Goal: Task Accomplishment & Management: Manage account settings

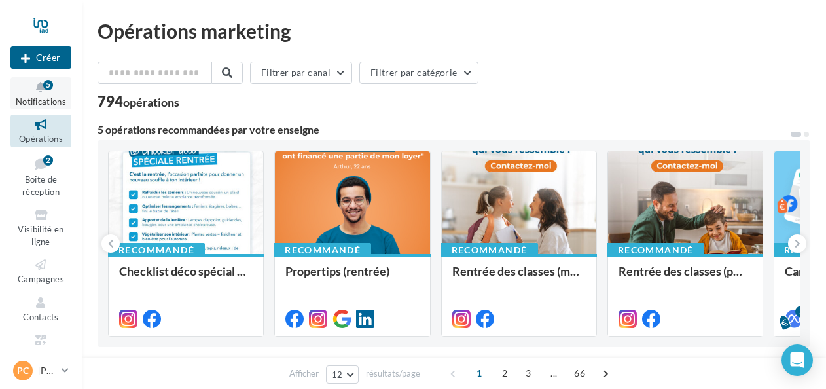
click at [36, 86] on icon at bounding box center [40, 87] width 53 height 15
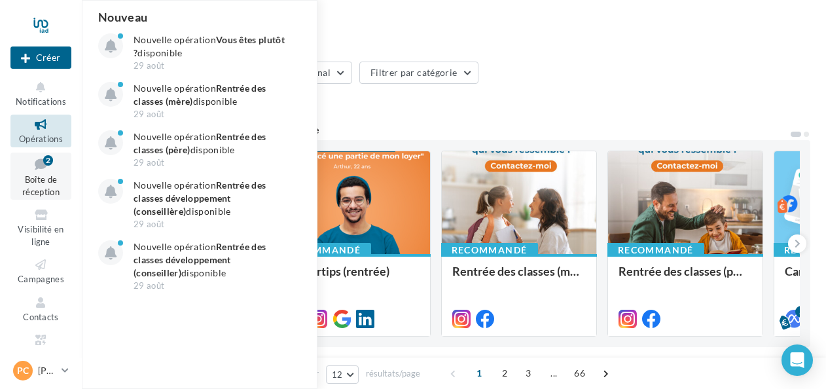
click at [31, 177] on span "Boîte de réception" at bounding box center [40, 185] width 37 height 23
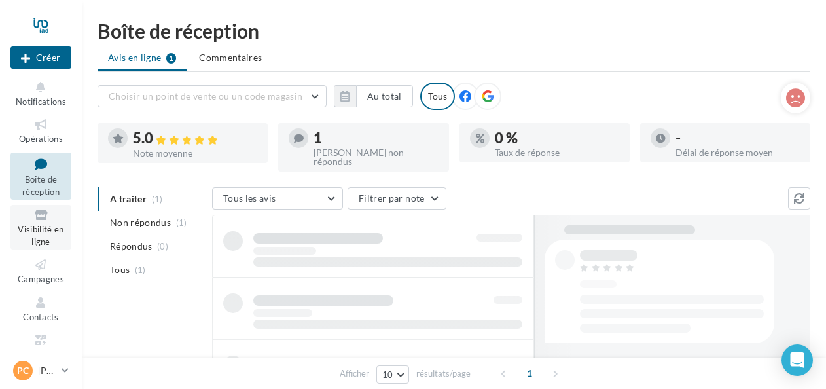
click at [31, 229] on span "Visibilité en ligne" at bounding box center [41, 235] width 46 height 23
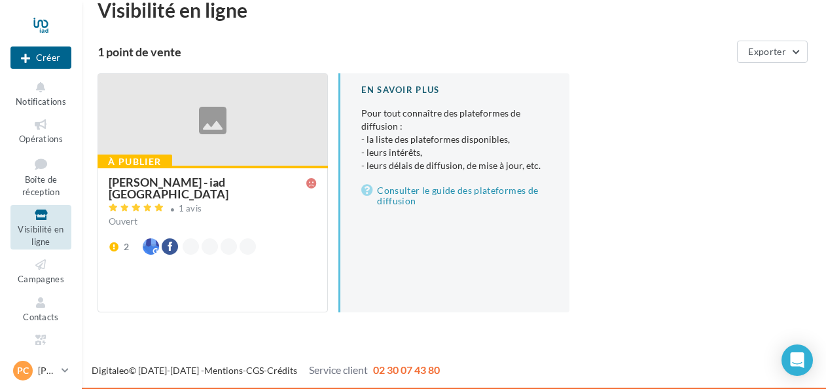
scroll to position [22, 0]
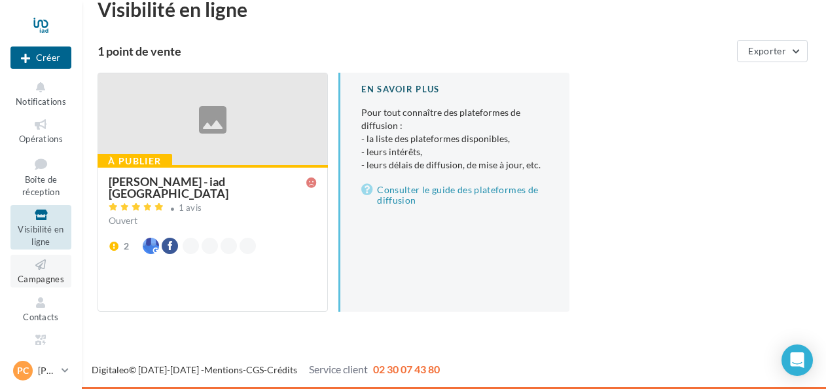
click at [41, 274] on link "Campagnes" at bounding box center [40, 271] width 61 height 32
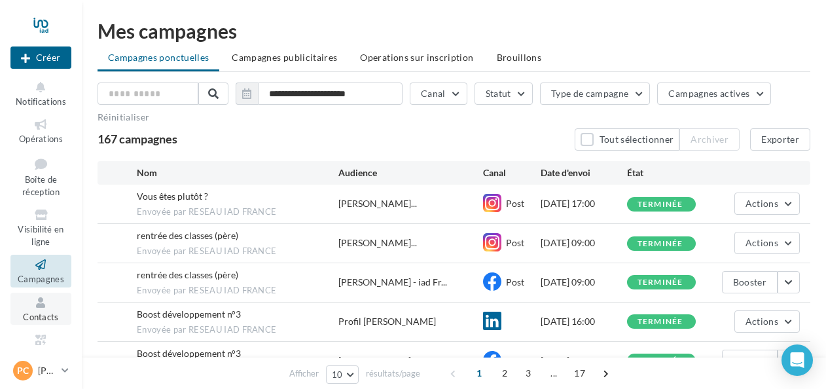
click at [33, 305] on icon at bounding box center [40, 302] width 53 height 15
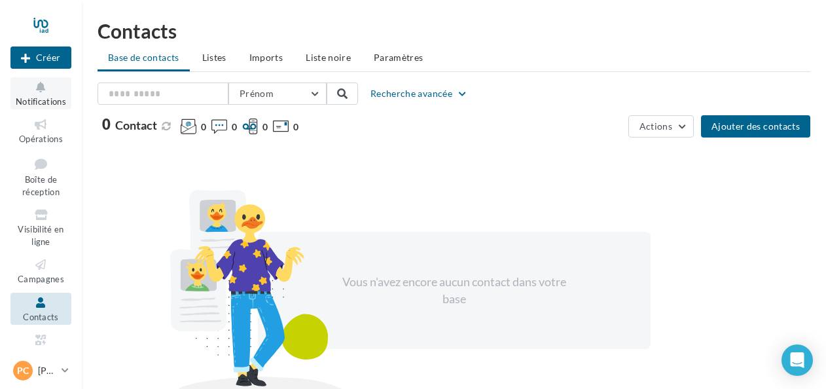
click at [39, 97] on span "Notifications" at bounding box center [41, 101] width 50 height 10
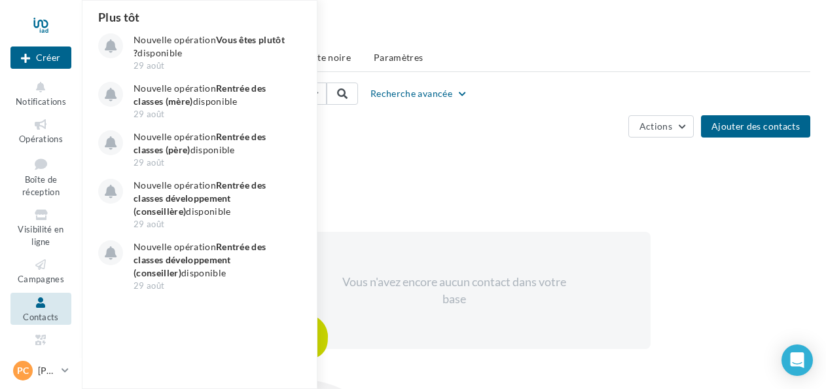
click at [534, 49] on ul "Base de contacts Listes Imports Liste noire Paramètres" at bounding box center [454, 59] width 713 height 26
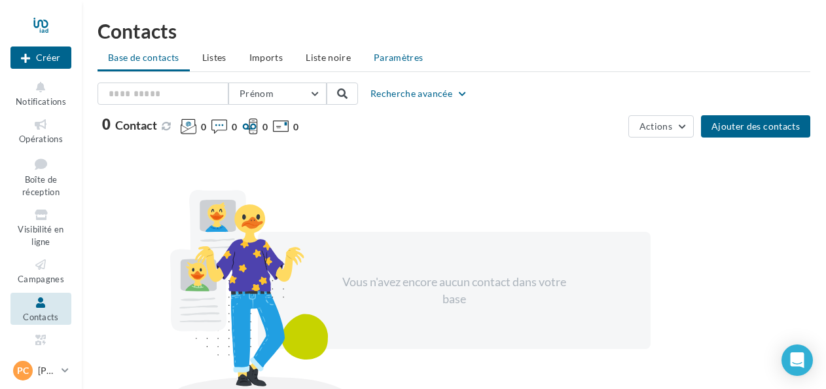
click at [401, 56] on span "Paramètres" at bounding box center [399, 57] width 50 height 11
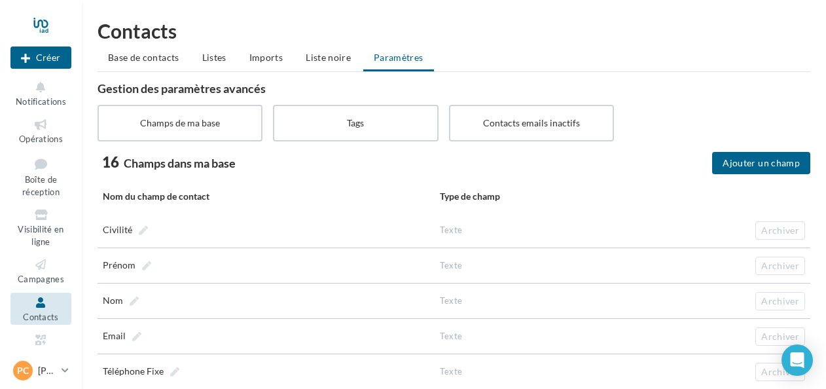
click at [139, 56] on span "Base de contacts" at bounding box center [143, 57] width 71 height 11
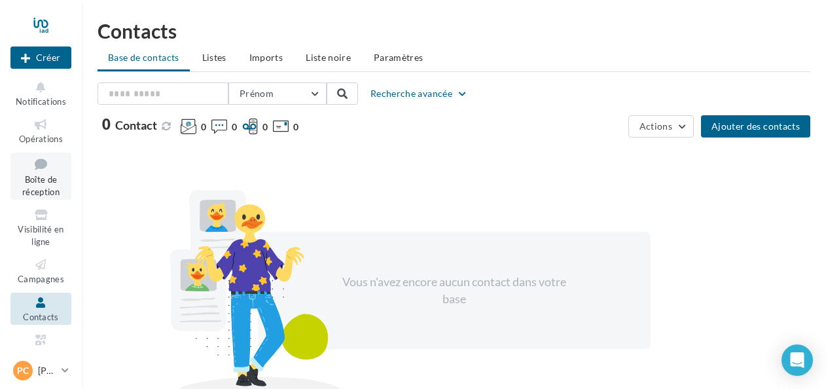
click at [29, 174] on link "Boîte de réception" at bounding box center [40, 177] width 61 height 48
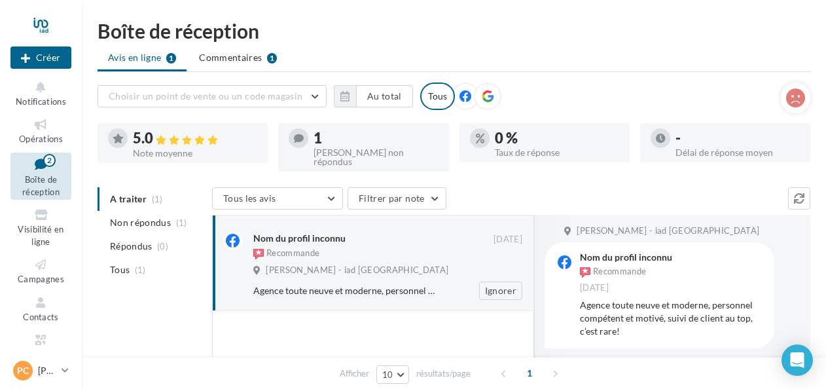
click at [396, 234] on div "Nom du profil inconnu" at bounding box center [373, 238] width 240 height 14
click at [326, 148] on div "[PERSON_NAME] non répondus" at bounding box center [376, 157] width 124 height 18
click at [305, 131] on div at bounding box center [299, 138] width 20 height 20
click at [40, 270] on icon at bounding box center [40, 264] width 53 height 15
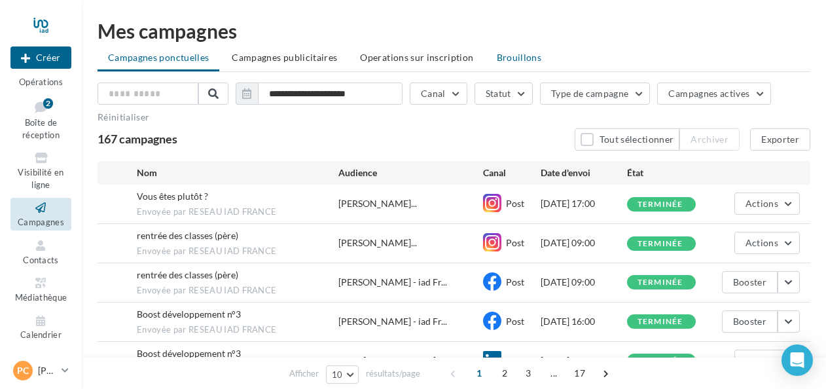
click at [525, 55] on span "Brouillons" at bounding box center [519, 57] width 45 height 11
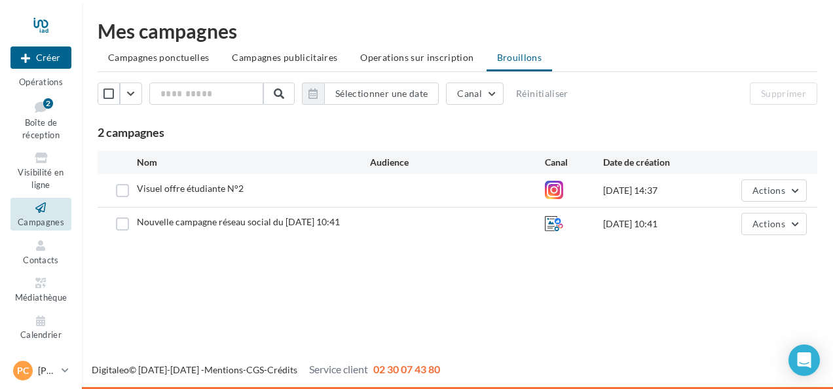
click at [419, 58] on span "Operations sur inscription" at bounding box center [416, 57] width 113 height 11
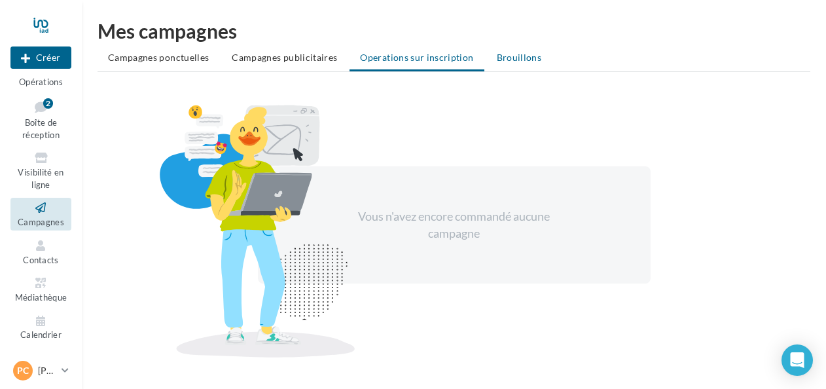
click at [527, 58] on span "Brouillons" at bounding box center [519, 57] width 45 height 11
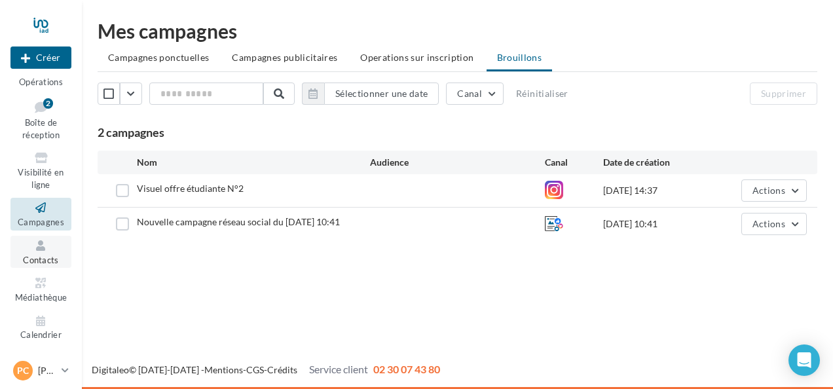
click at [47, 248] on icon at bounding box center [40, 245] width 53 height 15
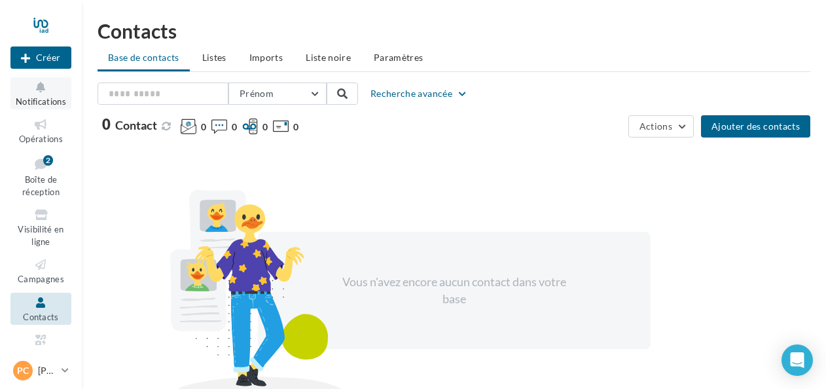
click at [45, 96] on button "Notifications" at bounding box center [40, 93] width 61 height 32
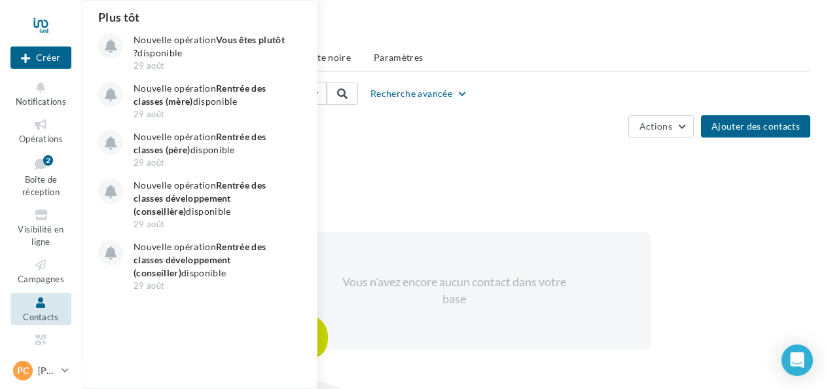
click at [464, 162] on div "Vous n'avez encore aucun contact dans votre base" at bounding box center [454, 290] width 713 height 285
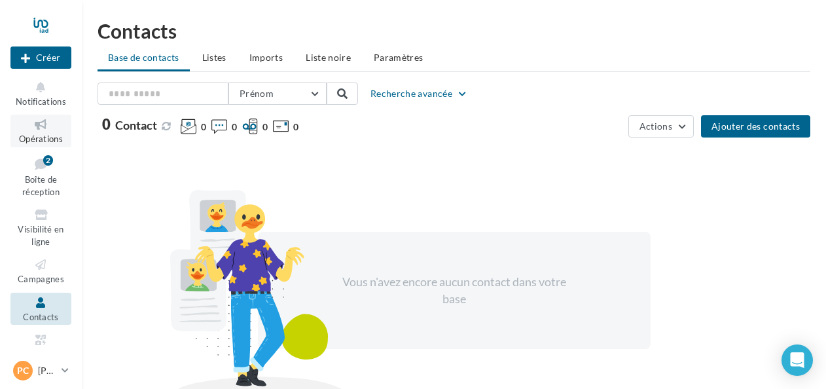
click at [45, 133] on link "Opérations" at bounding box center [40, 131] width 61 height 32
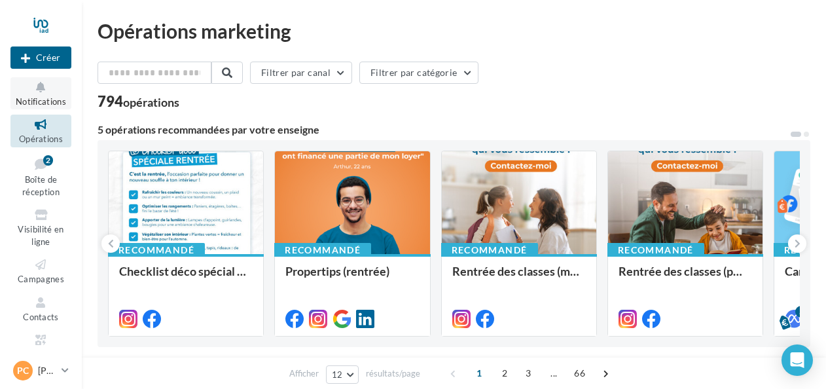
click at [34, 93] on icon at bounding box center [40, 87] width 53 height 15
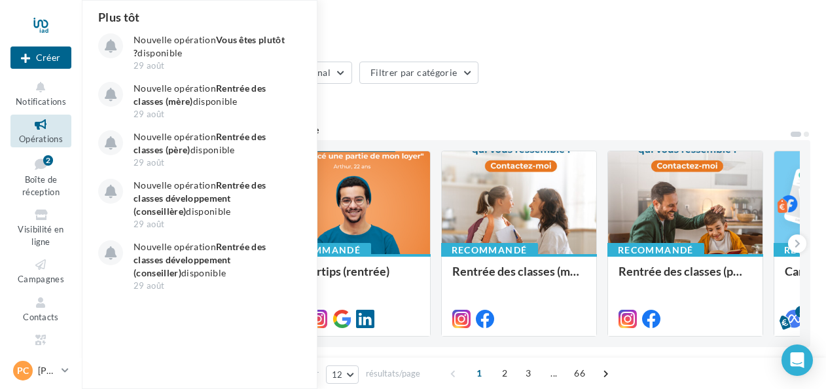
drag, startPoint x: 556, startPoint y: 107, endPoint x: 424, endPoint y: 135, distance: 134.6
click at [557, 107] on div "794 opérations" at bounding box center [454, 102] width 713 height 17
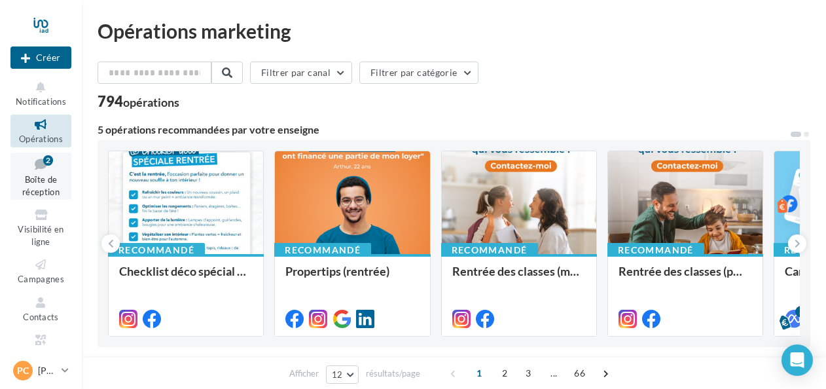
click at [35, 187] on span "Boîte de réception" at bounding box center [40, 185] width 37 height 23
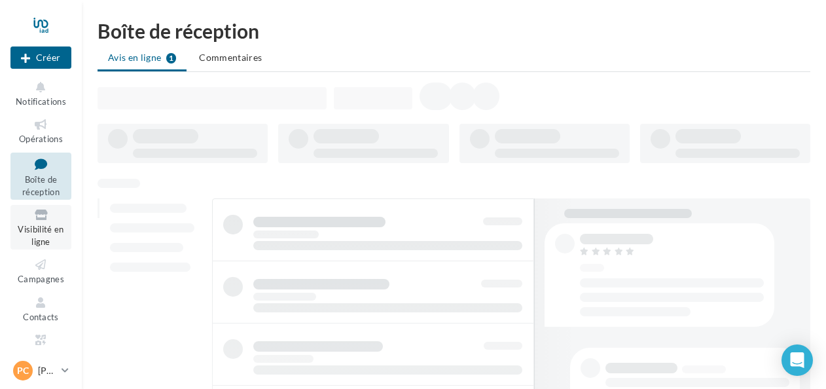
click at [35, 229] on span "Visibilité en ligne" at bounding box center [41, 235] width 46 height 23
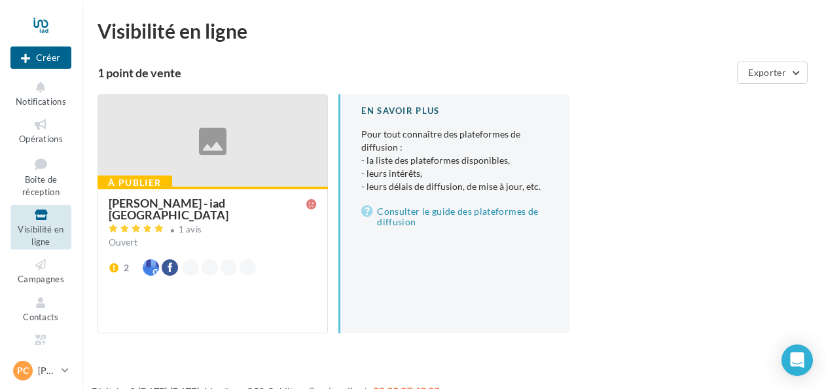
click at [37, 229] on span "Visibilité en ligne" at bounding box center [41, 235] width 46 height 23
click at [181, 201] on div "[PERSON_NAME] - iad [GEOGRAPHIC_DATA]" at bounding box center [208, 209] width 198 height 24
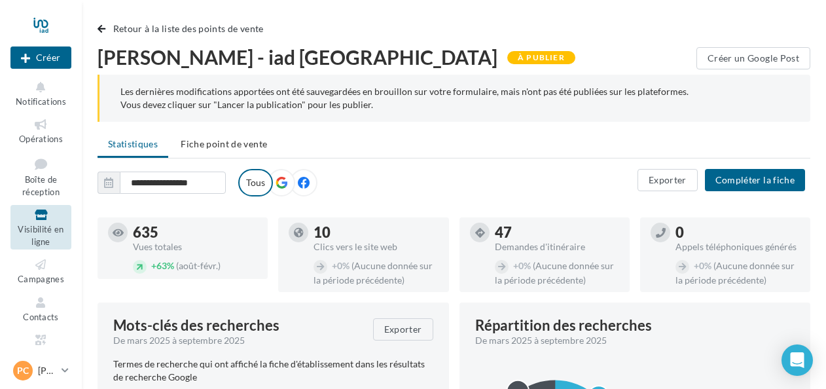
click at [508, 58] on div "À publier" at bounding box center [542, 57] width 68 height 13
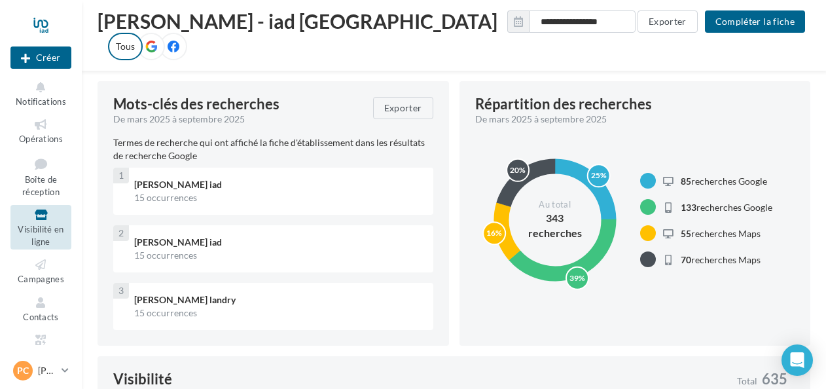
scroll to position [213, 0]
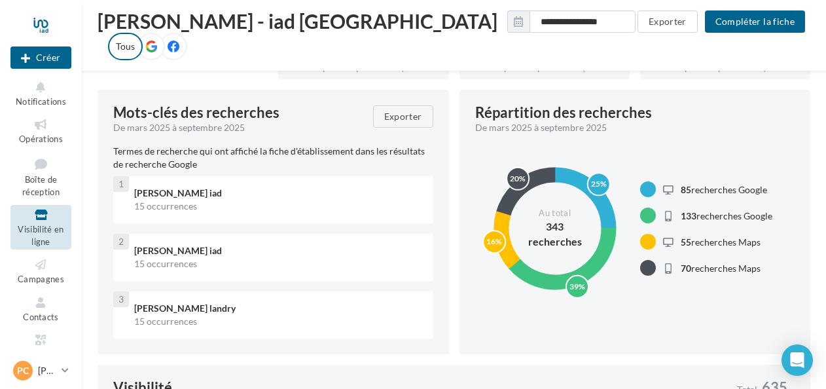
click at [183, 194] on div "[PERSON_NAME] iad" at bounding box center [278, 193] width 289 height 13
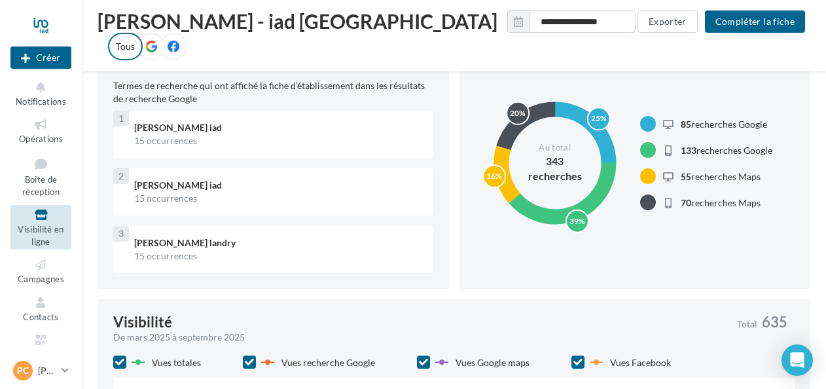
scroll to position [0, 0]
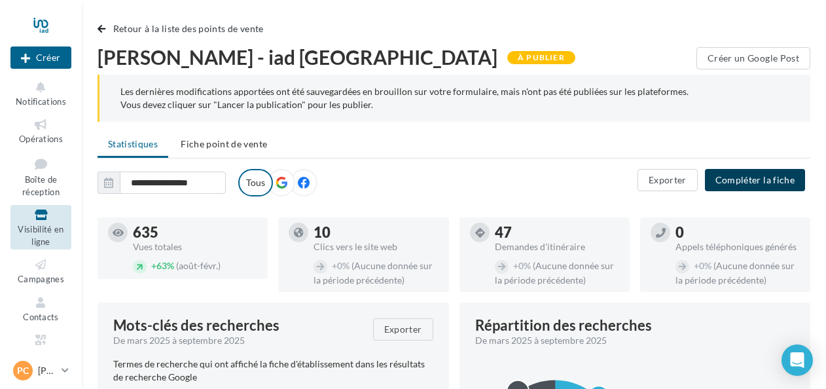
click at [783, 178] on button "Compléter la fiche" at bounding box center [755, 180] width 100 height 22
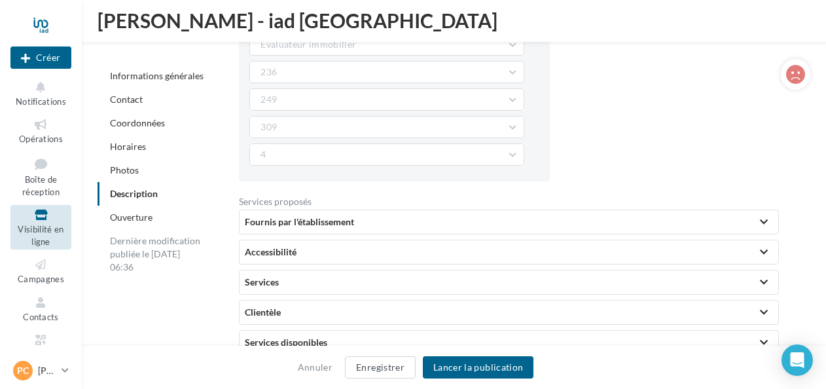
scroll to position [2798, 0]
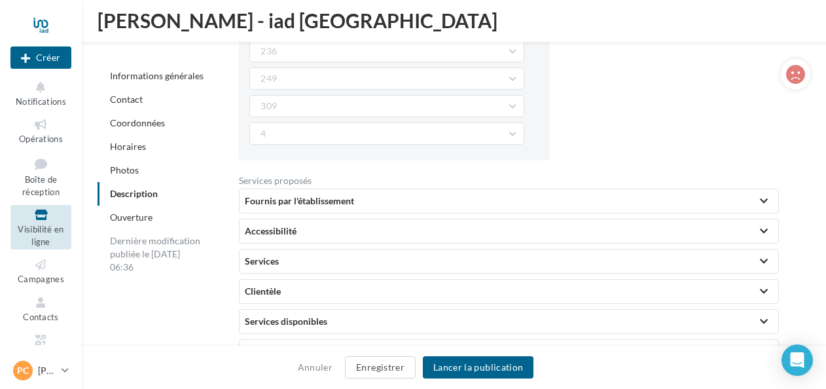
click at [764, 198] on div at bounding box center [764, 201] width 8 height 7
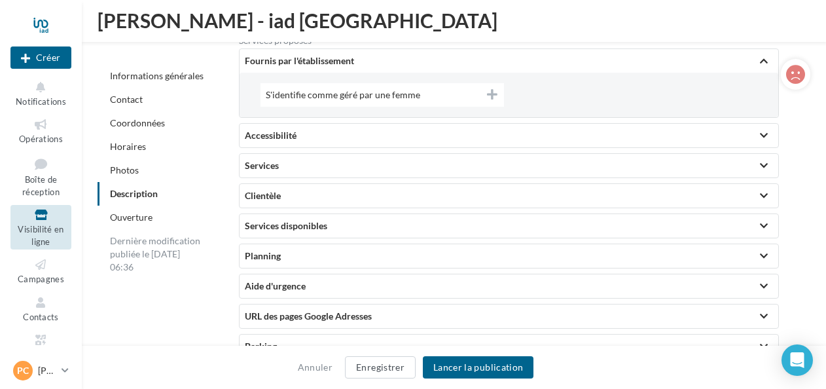
scroll to position [2945, 0]
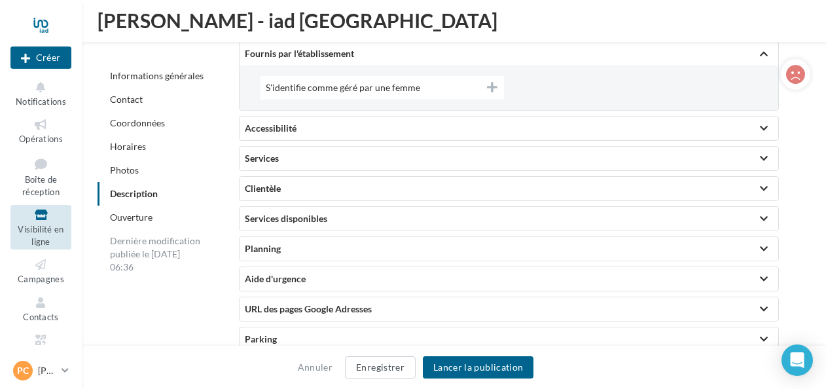
click at [768, 125] on div at bounding box center [764, 128] width 8 height 7
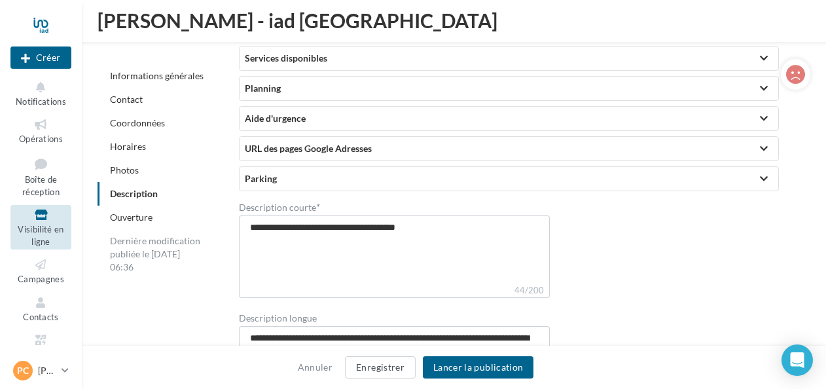
scroll to position [3256, 0]
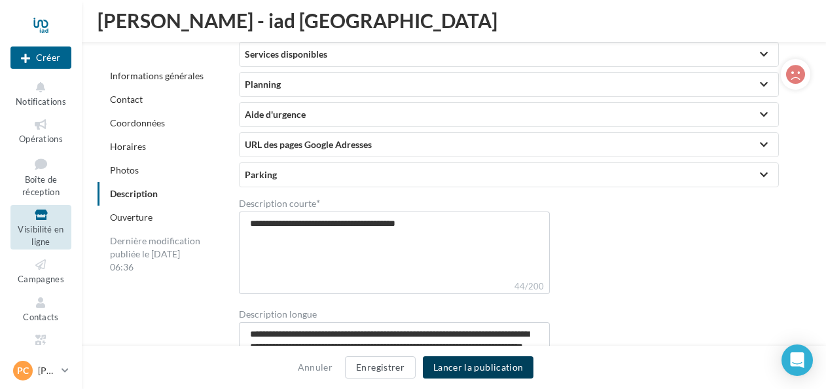
click at [513, 363] on button "Lancer la publication" at bounding box center [478, 367] width 111 height 22
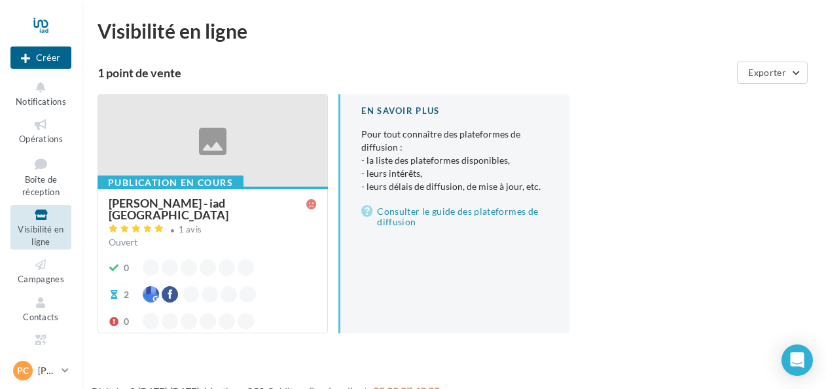
click at [37, 217] on icon at bounding box center [40, 215] width 53 height 15
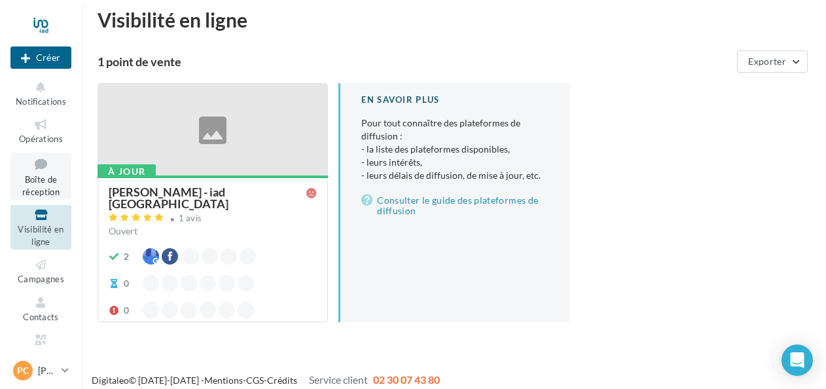
scroll to position [5, 0]
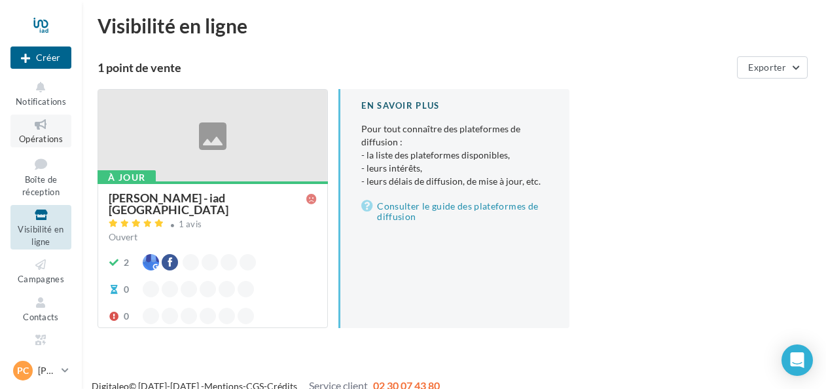
click at [41, 129] on icon at bounding box center [40, 124] width 53 height 15
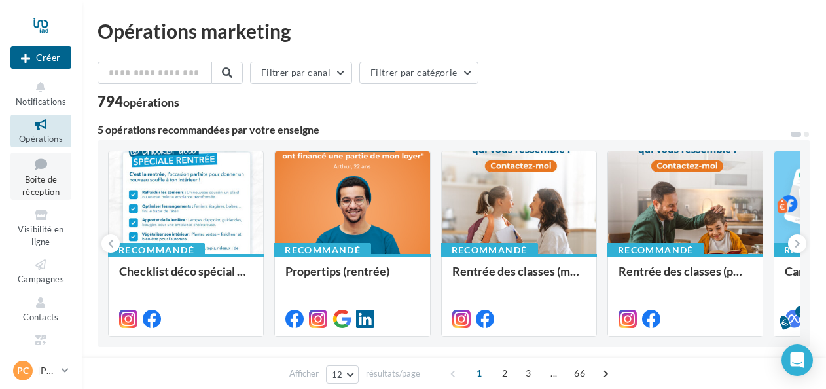
click at [30, 176] on span "Boîte de réception" at bounding box center [40, 185] width 37 height 23
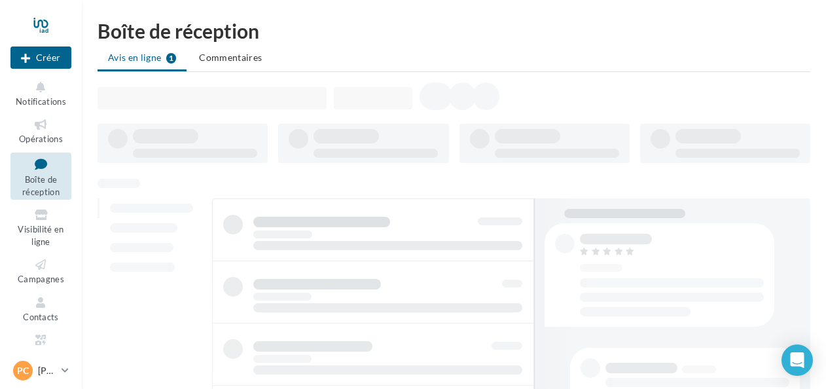
click at [38, 213] on icon at bounding box center [40, 215] width 53 height 15
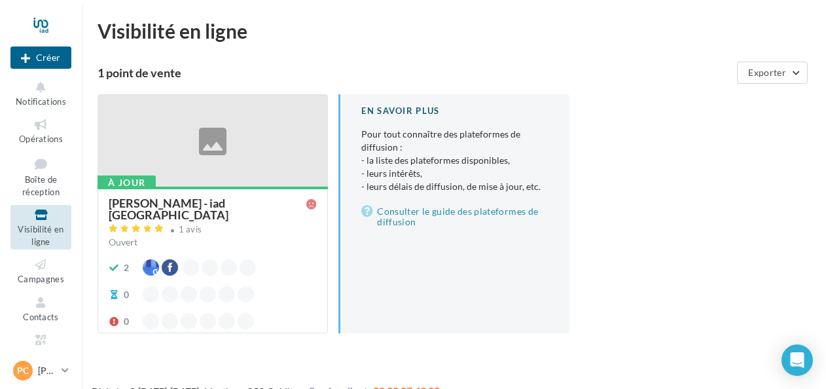
click at [194, 176] on div at bounding box center [212, 141] width 229 height 93
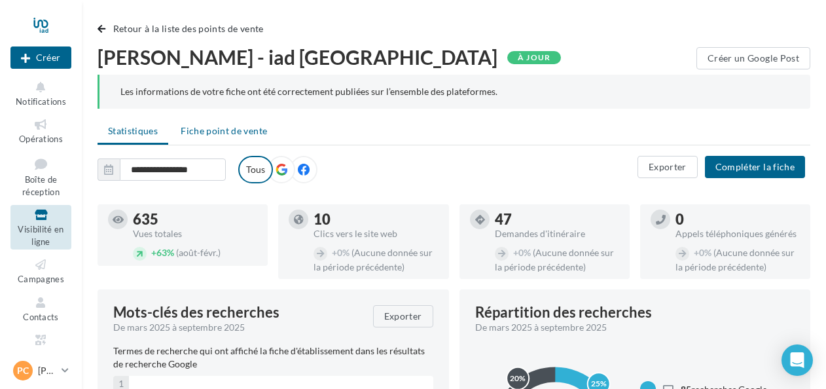
click at [231, 130] on span "Fiche point de vente" at bounding box center [224, 130] width 86 height 11
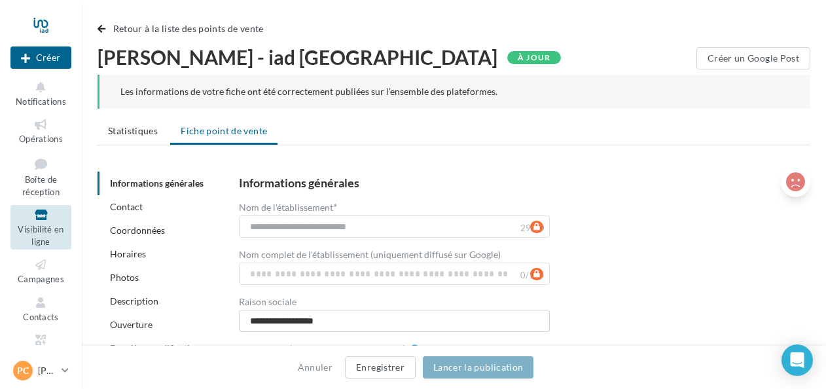
click at [796, 179] on icon at bounding box center [796, 182] width 19 height 20
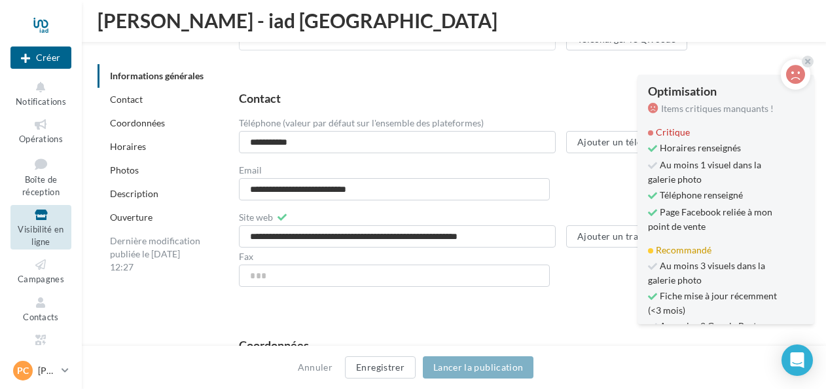
scroll to position [506, 0]
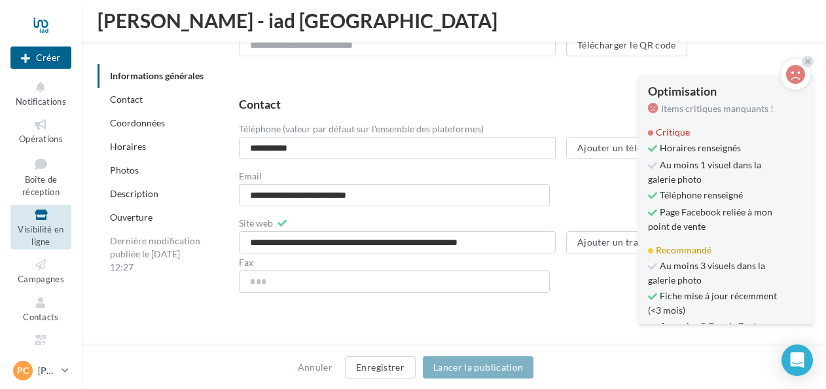
click at [128, 147] on link "Horaires" at bounding box center [128, 146] width 36 height 11
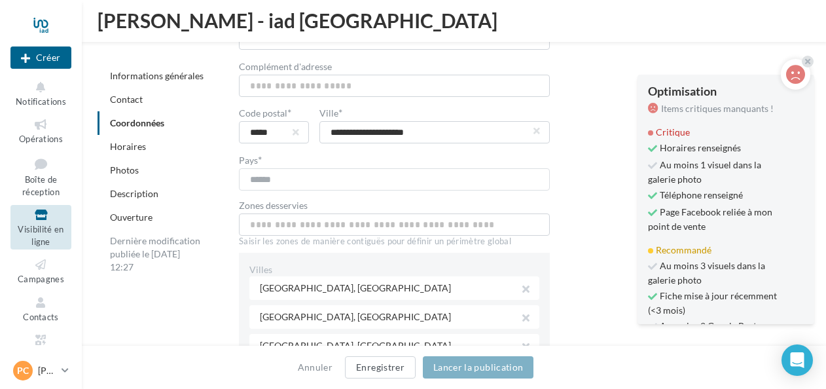
scroll to position [837, 0]
